Goal: Transaction & Acquisition: Purchase product/service

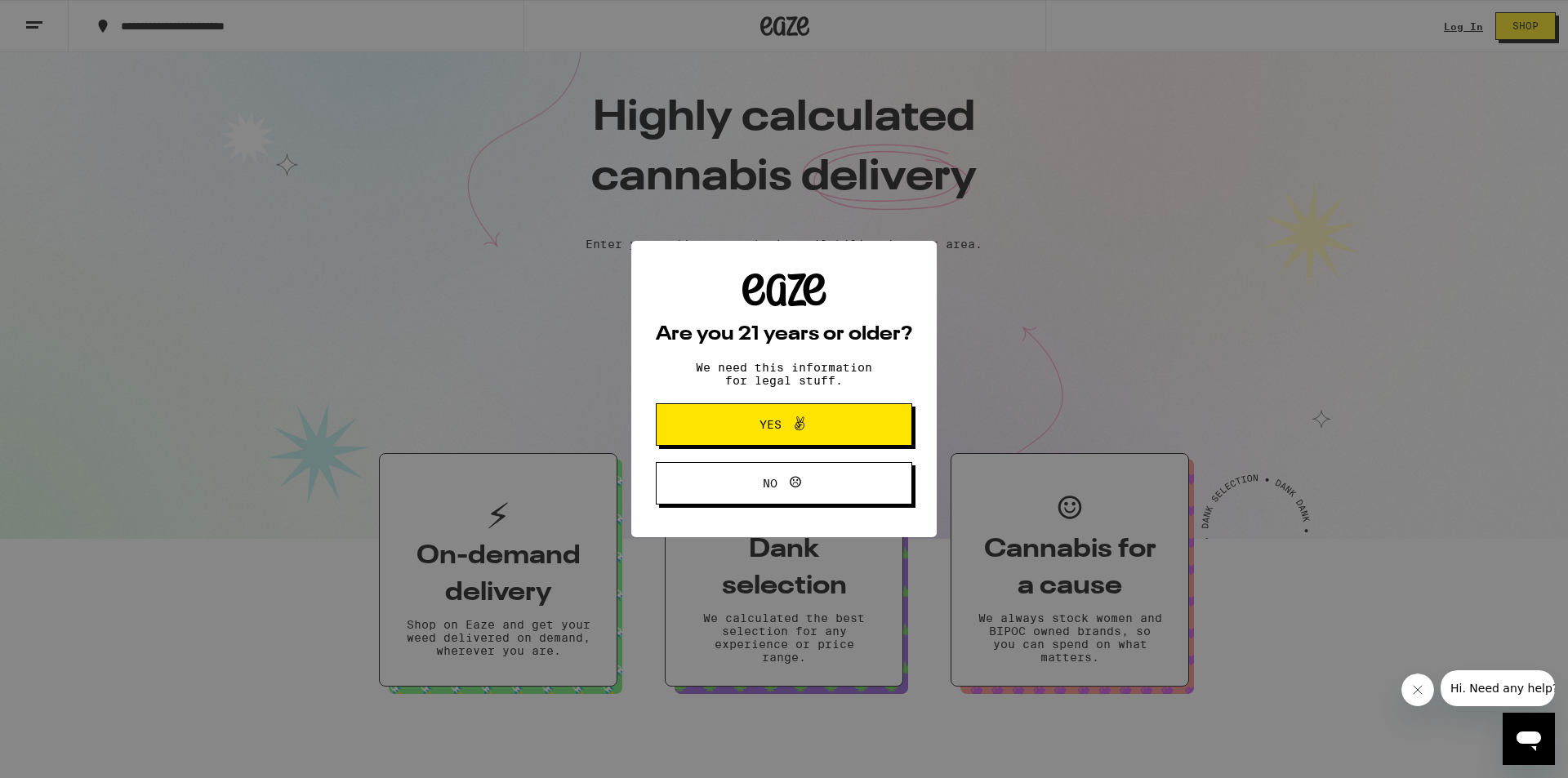
click at [815, 428] on span "Yes" at bounding box center [784, 425] width 124 height 22
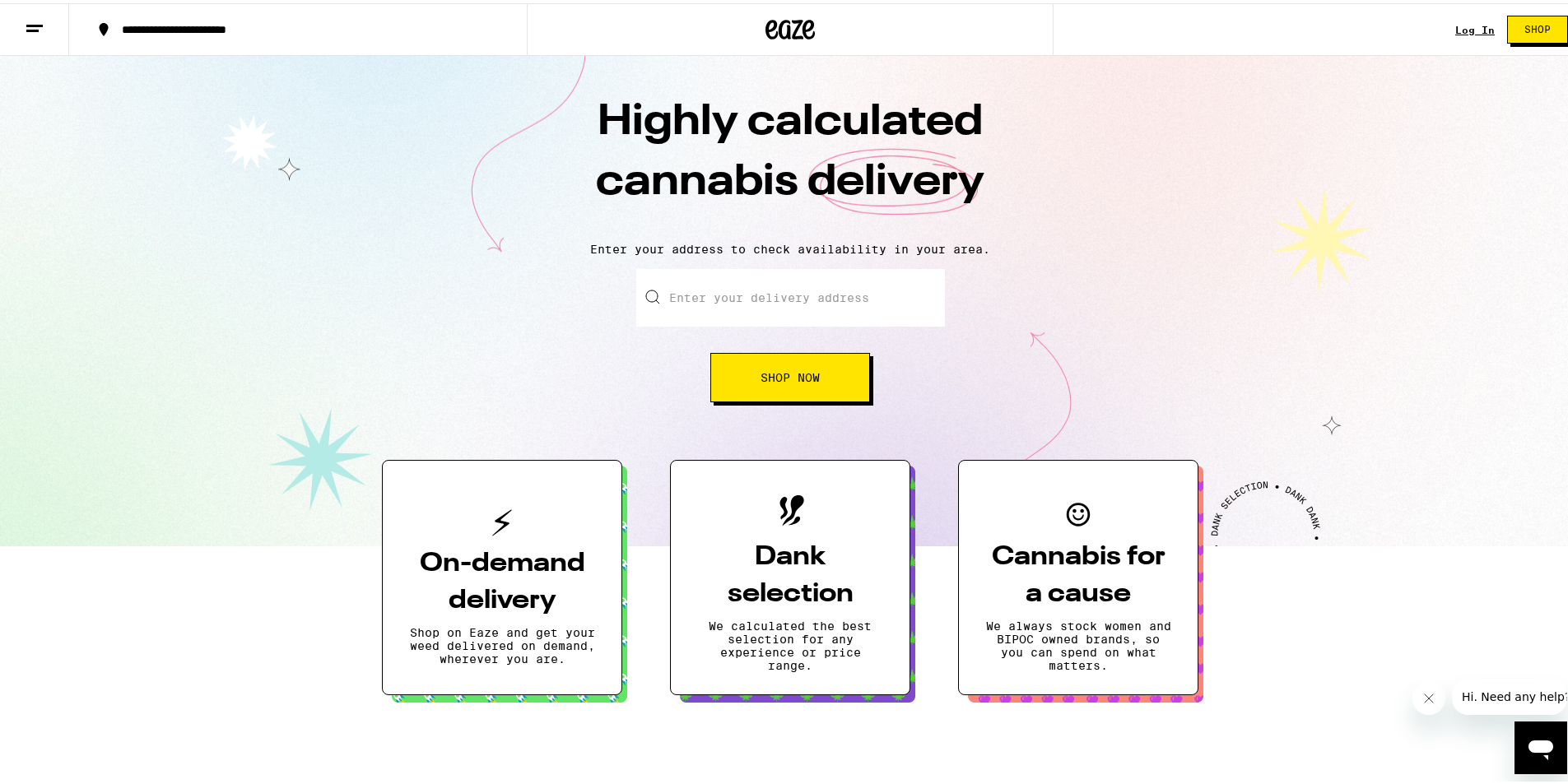
click at [1524, 27] on span "Shop" at bounding box center [1538, 27] width 27 height 9
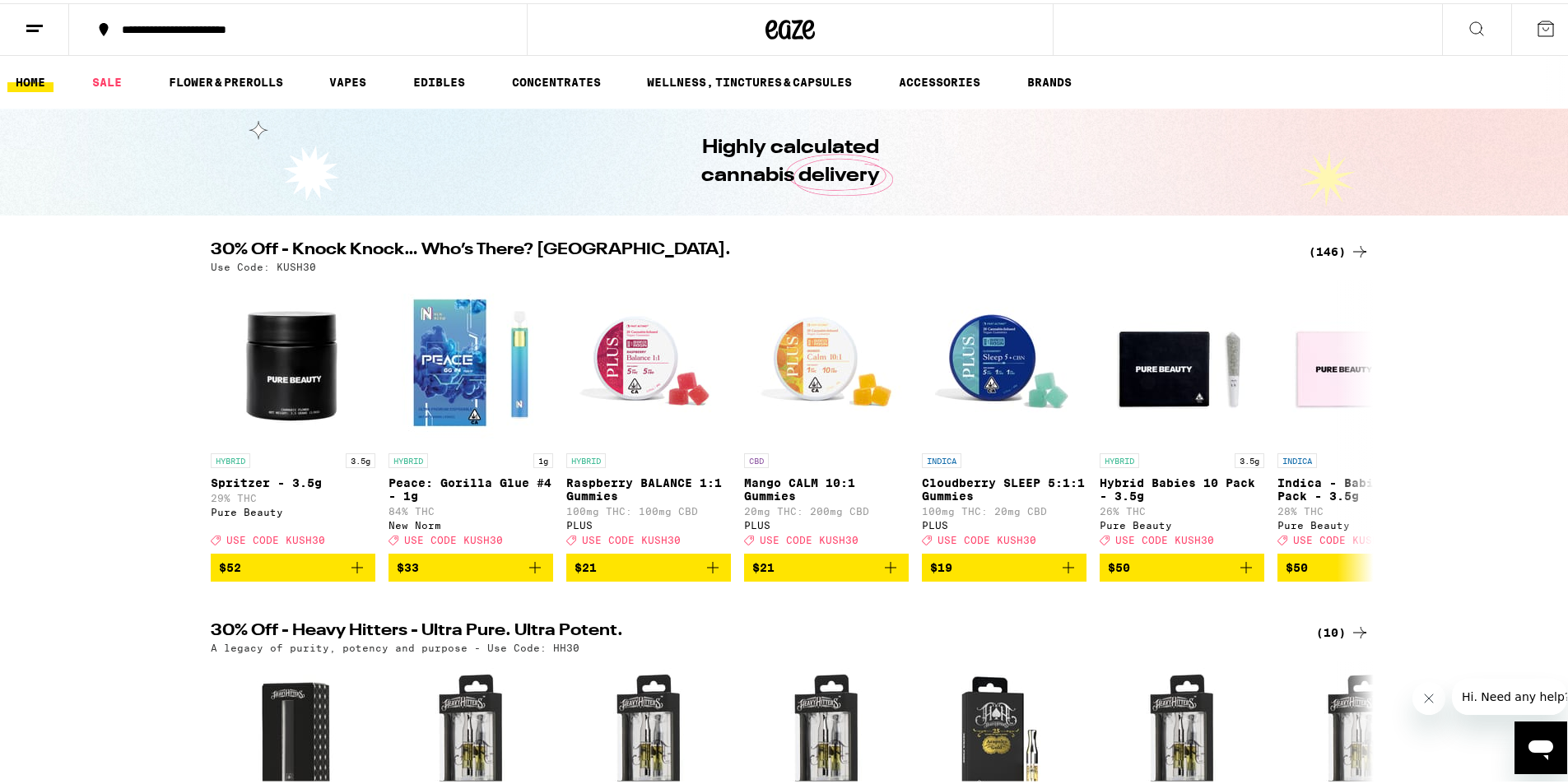
click at [1330, 243] on div "(146)" at bounding box center [1339, 248] width 61 height 20
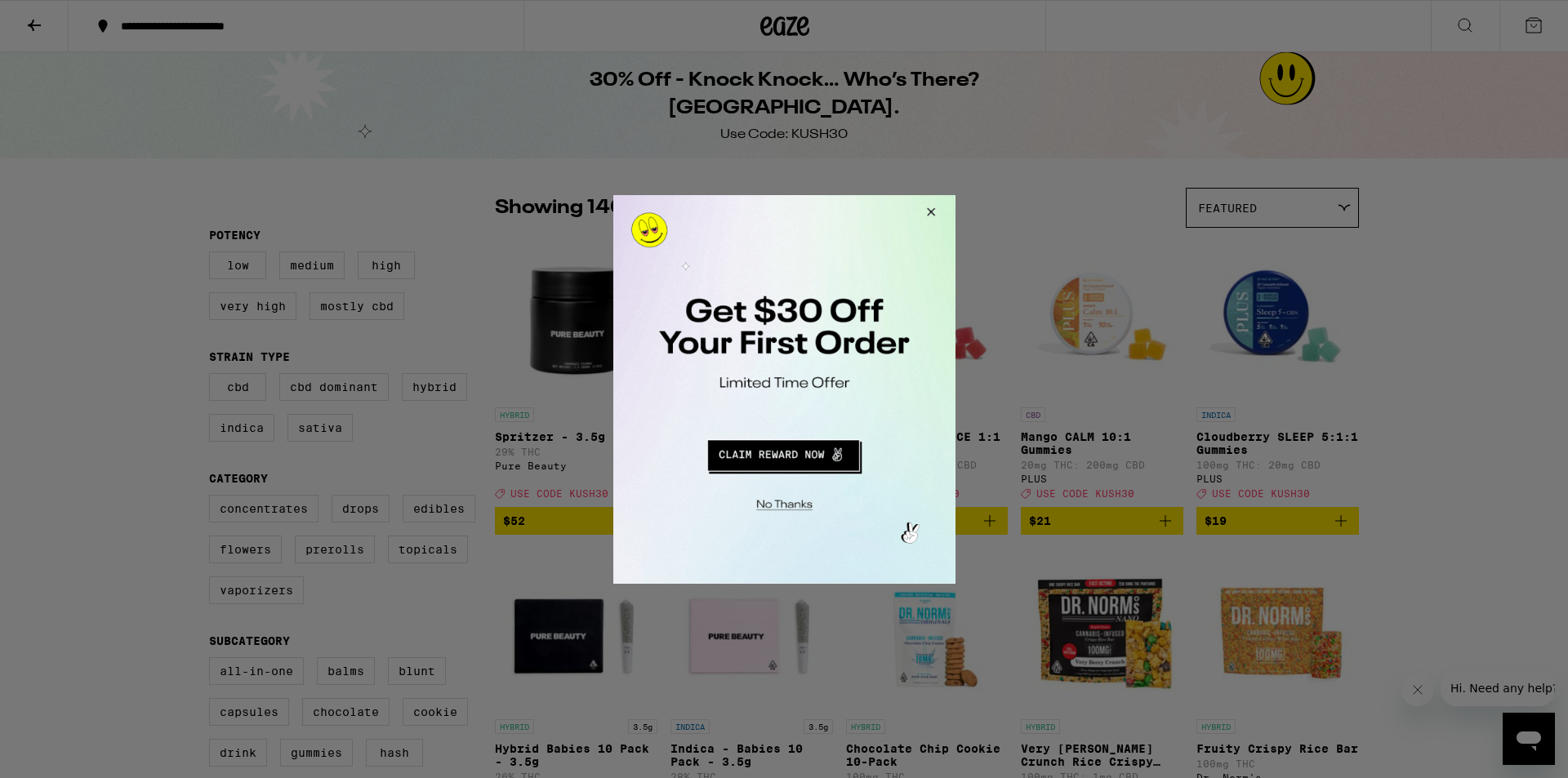
click at [927, 207] on button "Close Modal" at bounding box center [927, 214] width 44 height 39
